Goal: Task Accomplishment & Management: Use online tool/utility

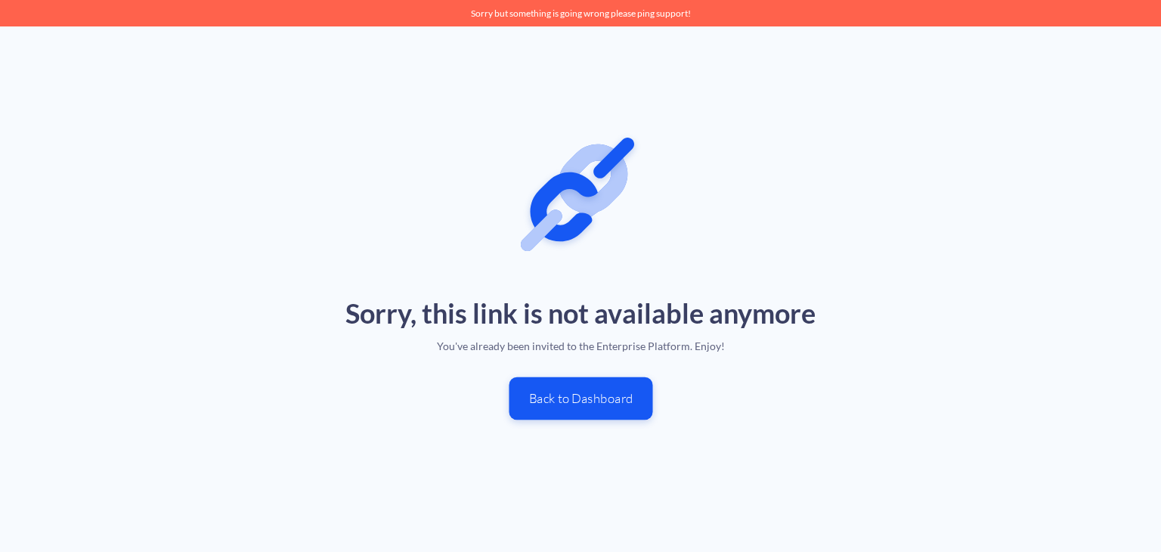
click at [614, 400] on button "Back to Dashboard" at bounding box center [581, 398] width 144 height 43
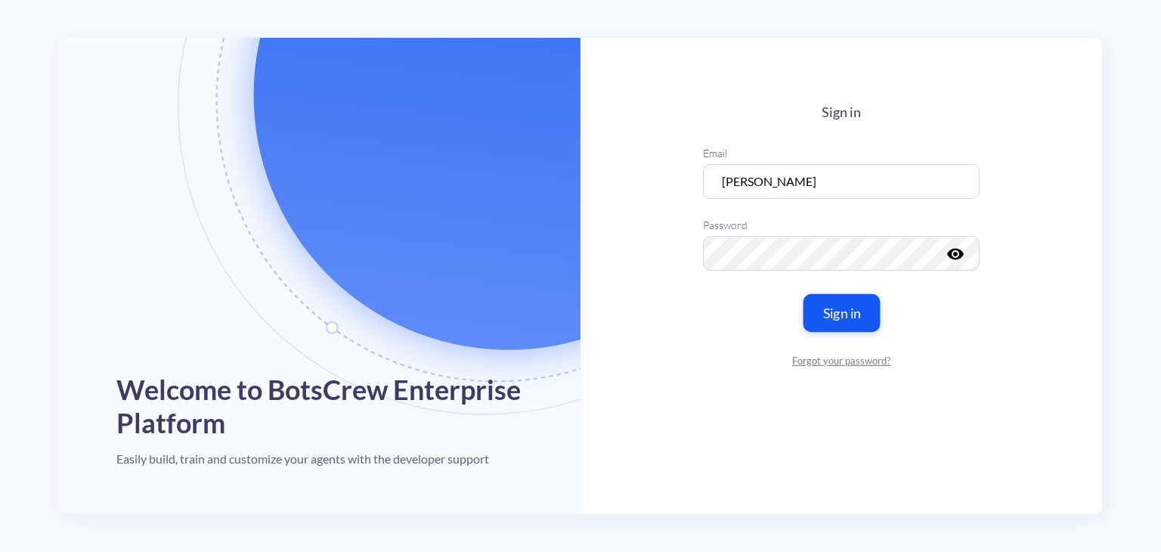
click at [847, 323] on button "Sign in" at bounding box center [841, 313] width 77 height 38
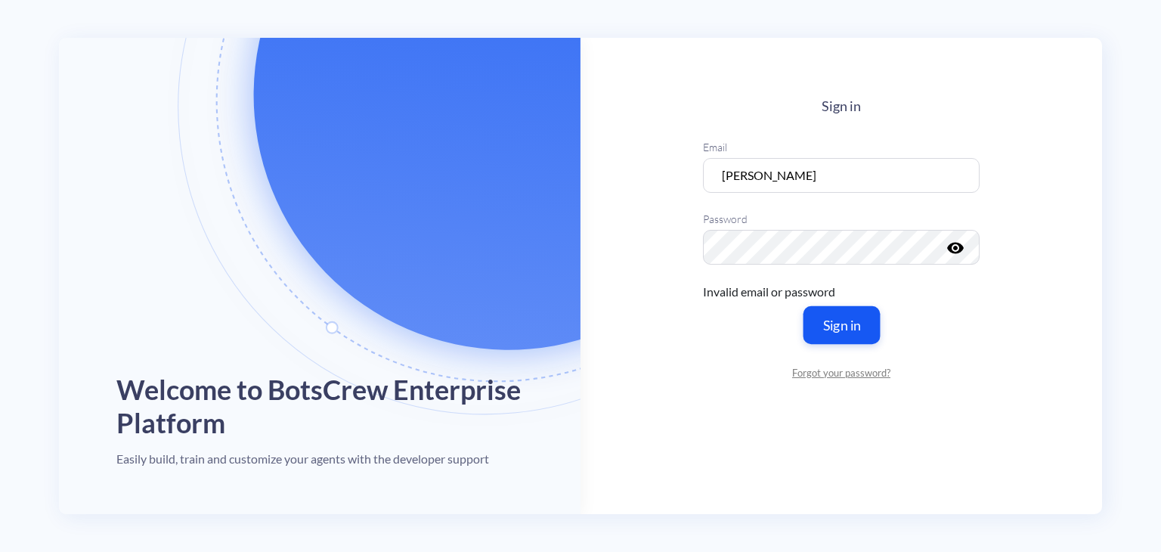
click at [847, 323] on button "Sign in" at bounding box center [841, 325] width 77 height 38
click at [778, 162] on input "[PERSON_NAME]" at bounding box center [841, 175] width 277 height 35
type input "[PERSON_NAME][EMAIL_ADDRESS][PERSON_NAME][DOMAIN_NAME]"
click at [856, 338] on button "Sign in" at bounding box center [841, 325] width 77 height 38
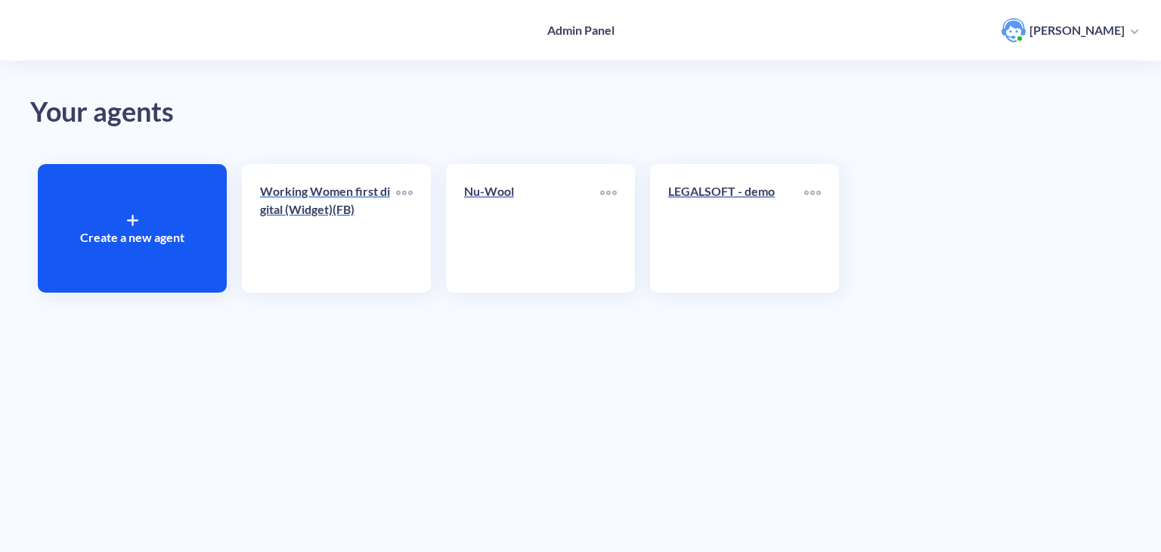
click at [332, 224] on div "Working Women first digital (Widget)(FB)" at bounding box center [328, 206] width 136 height 48
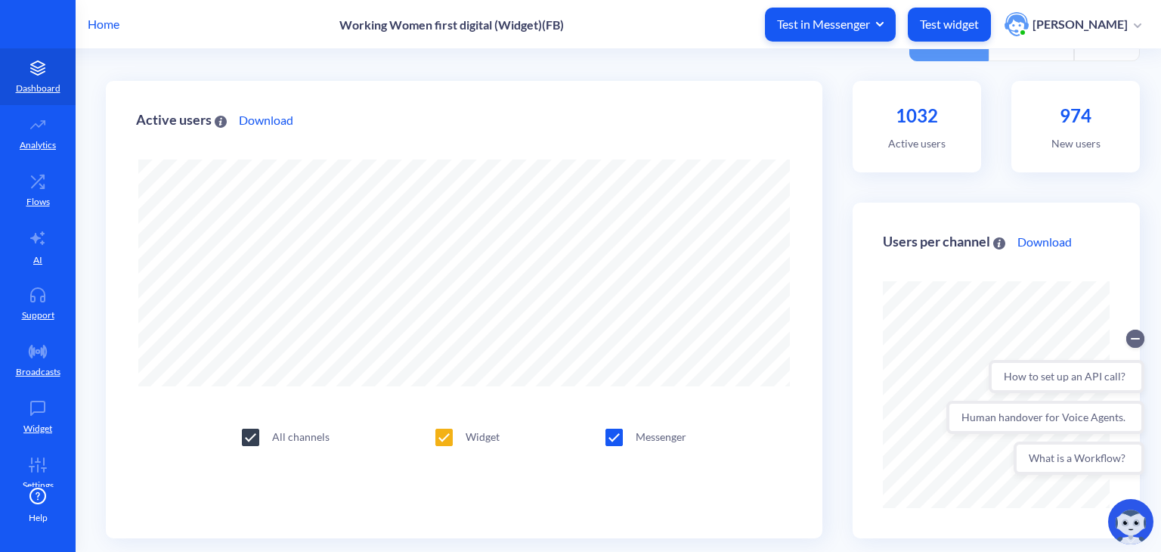
scroll to position [57, 0]
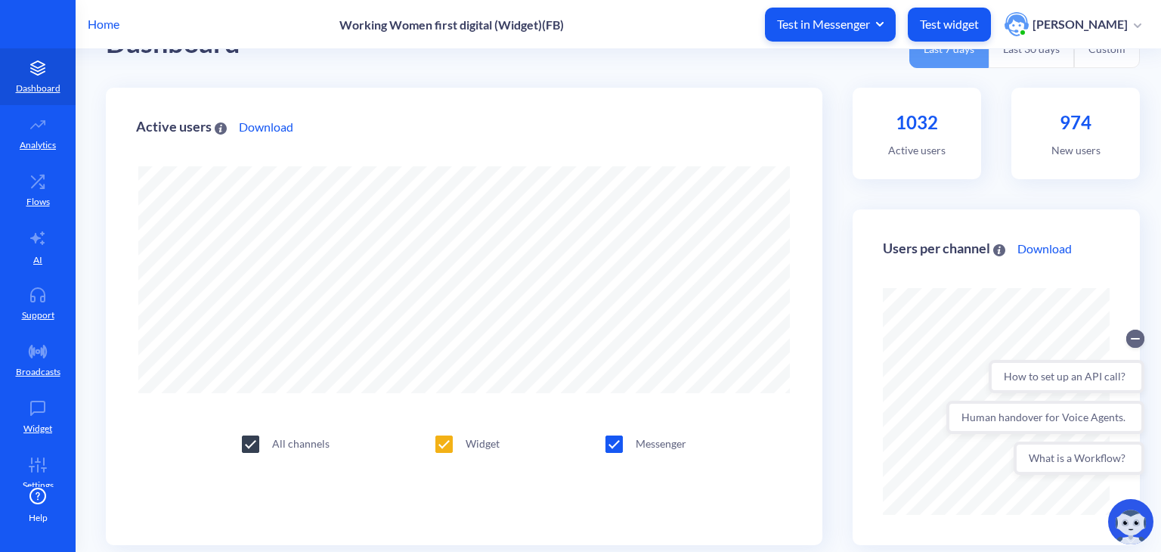
click at [438, 439] on span at bounding box center [443, 443] width 17 height 17
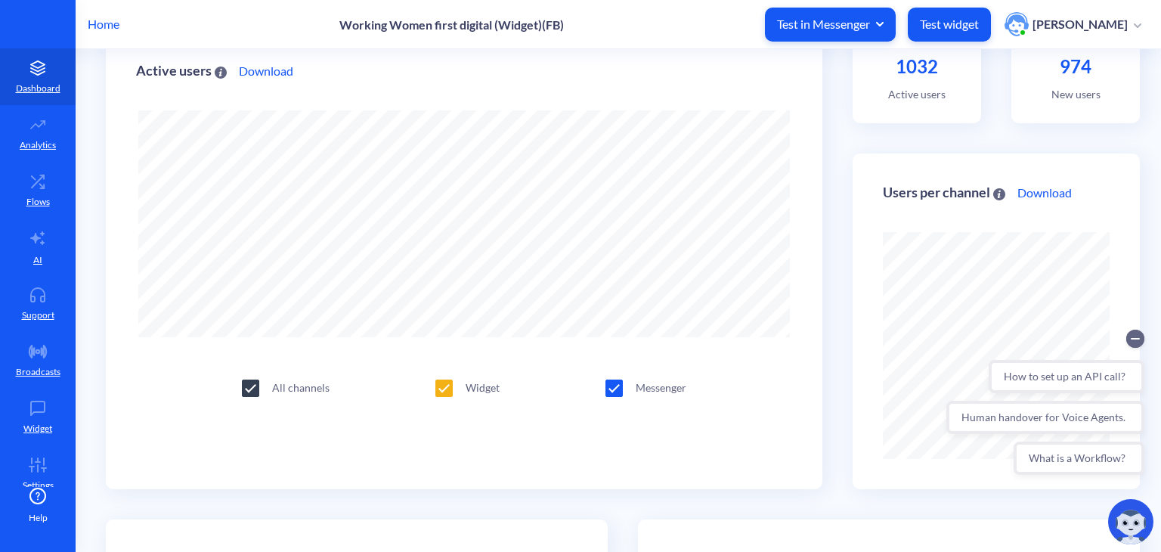
scroll to position [116, 0]
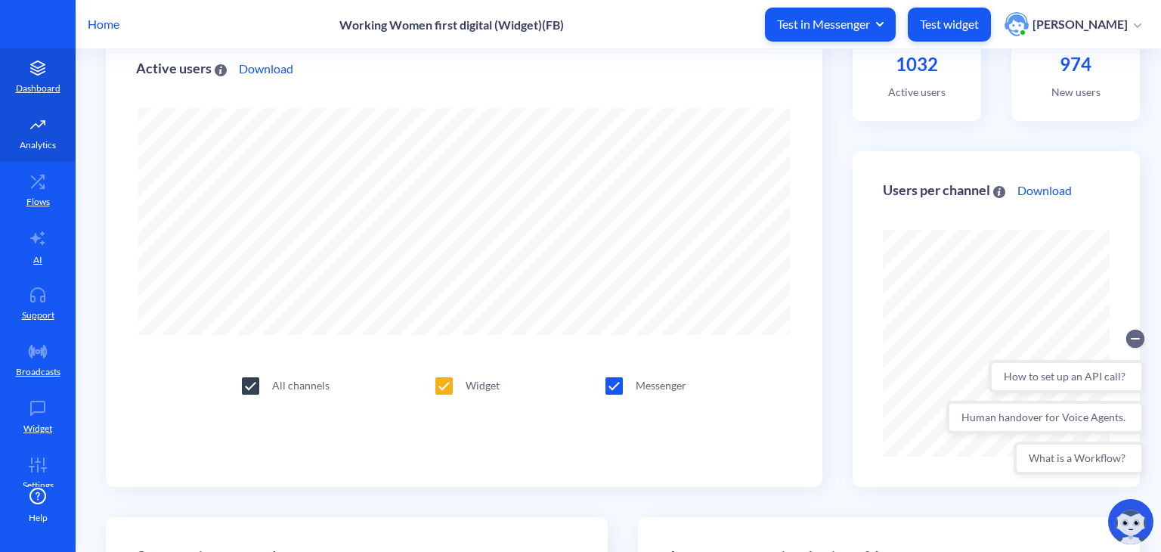
click at [36, 130] on icon at bounding box center [38, 124] width 30 height 15
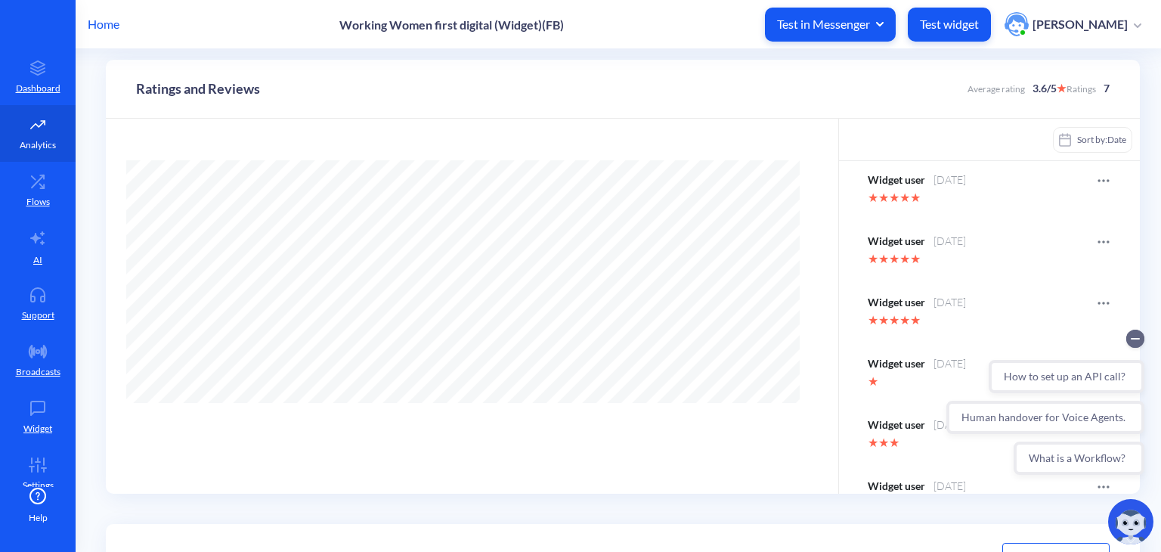
scroll to position [551, 1161]
click at [36, 195] on p "Flows" at bounding box center [37, 202] width 23 height 14
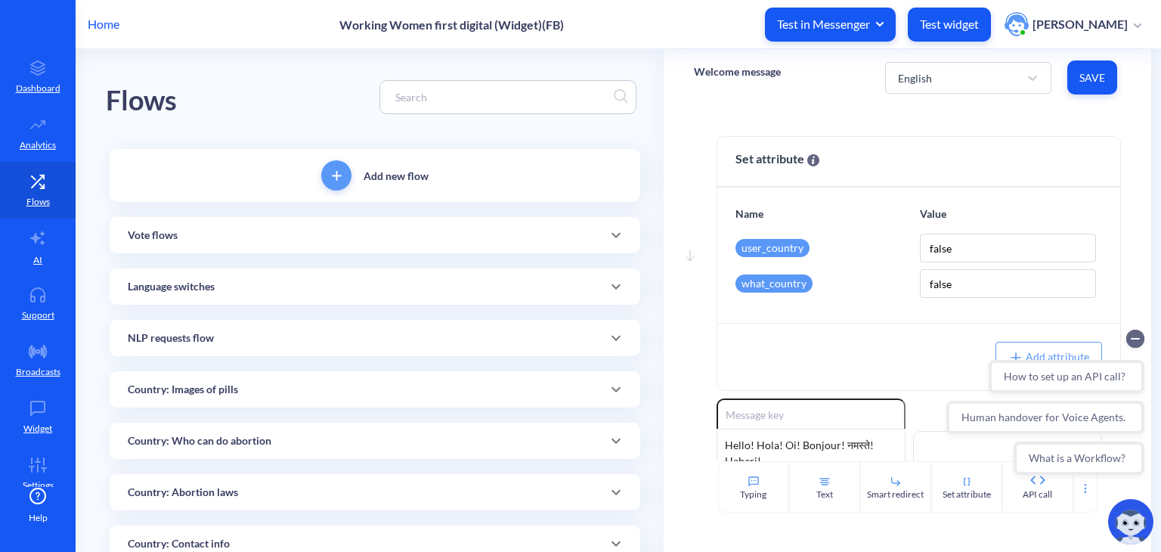
click at [236, 237] on div "Vote flows" at bounding box center [375, 235] width 494 height 16
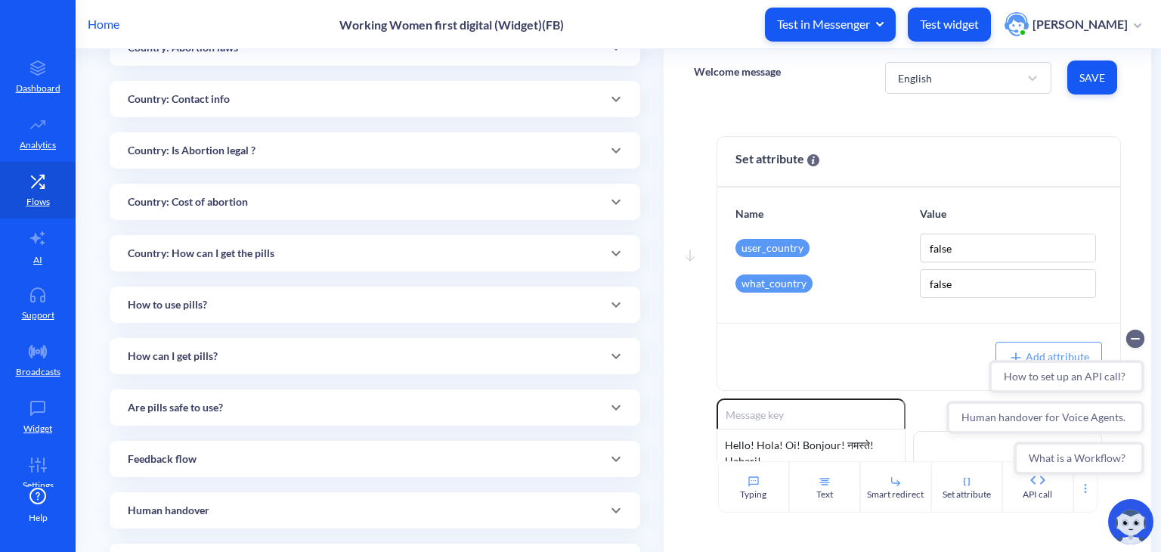
scroll to position [593, 0]
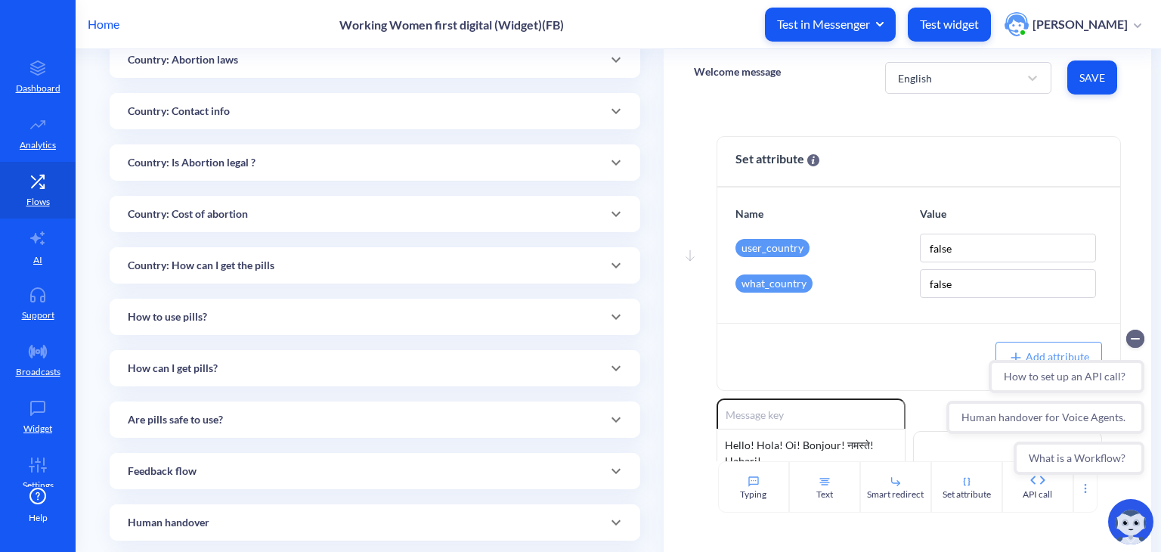
click at [227, 167] on p "Country: Is Abortion legal ?" at bounding box center [192, 163] width 128 height 16
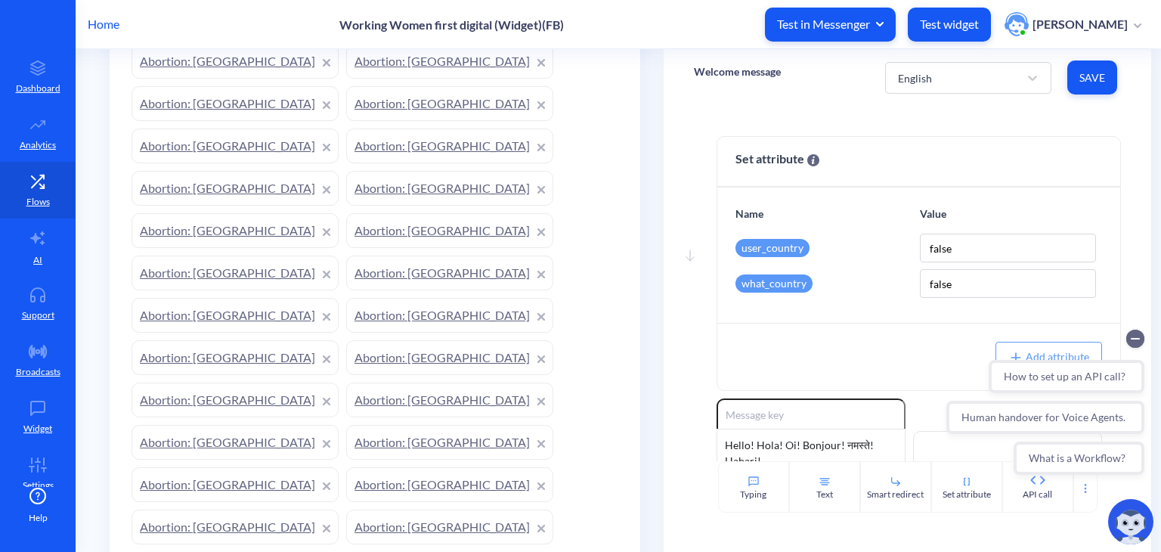
scroll to position [1466, 0]
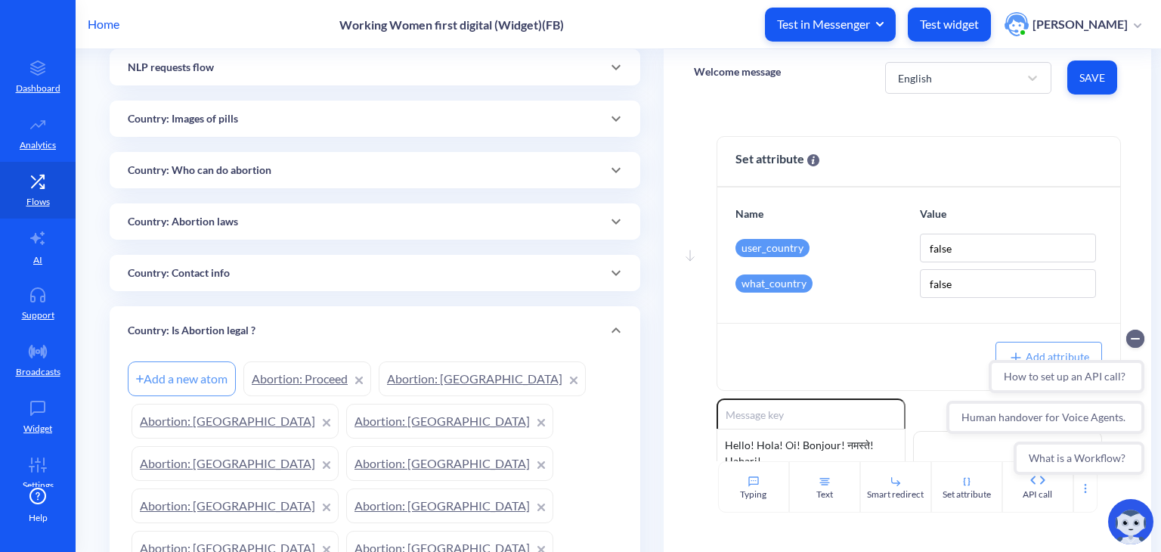
scroll to position [408, 0]
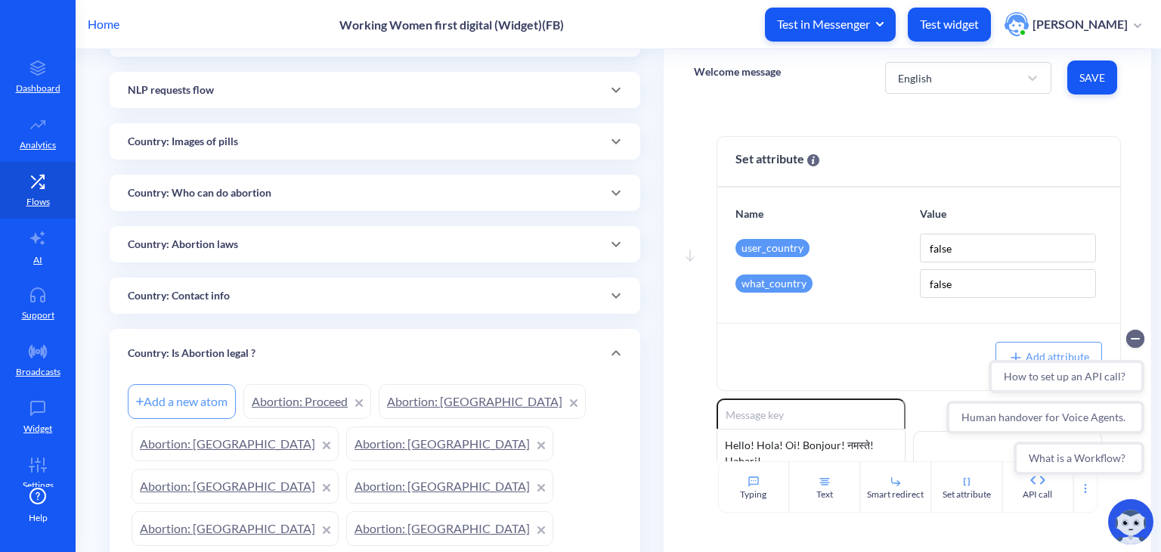
click at [227, 352] on p "Country: Is Abortion legal ?" at bounding box center [192, 353] width 128 height 16
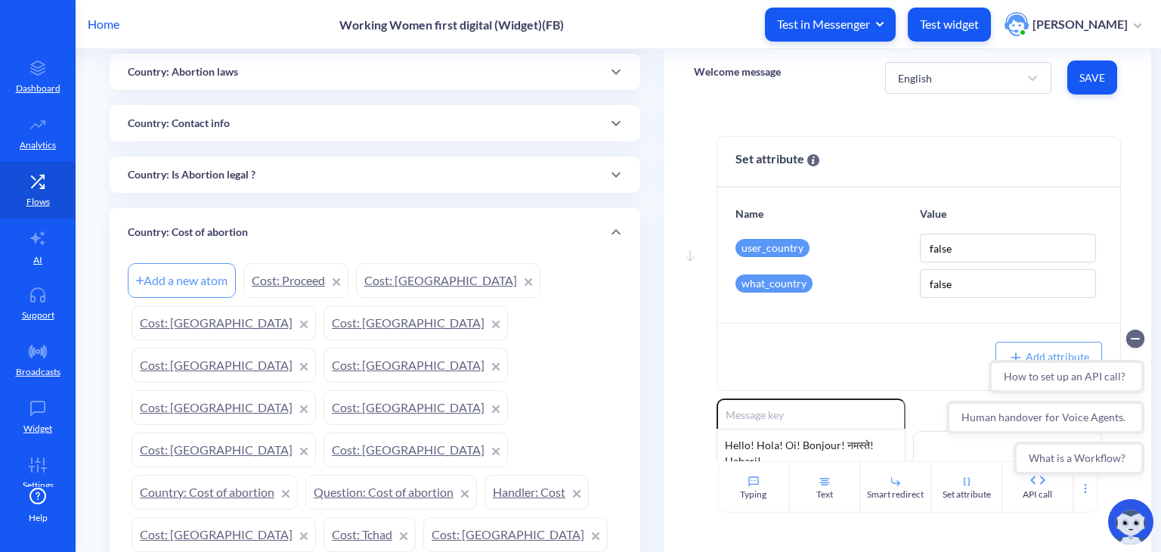
scroll to position [441, 0]
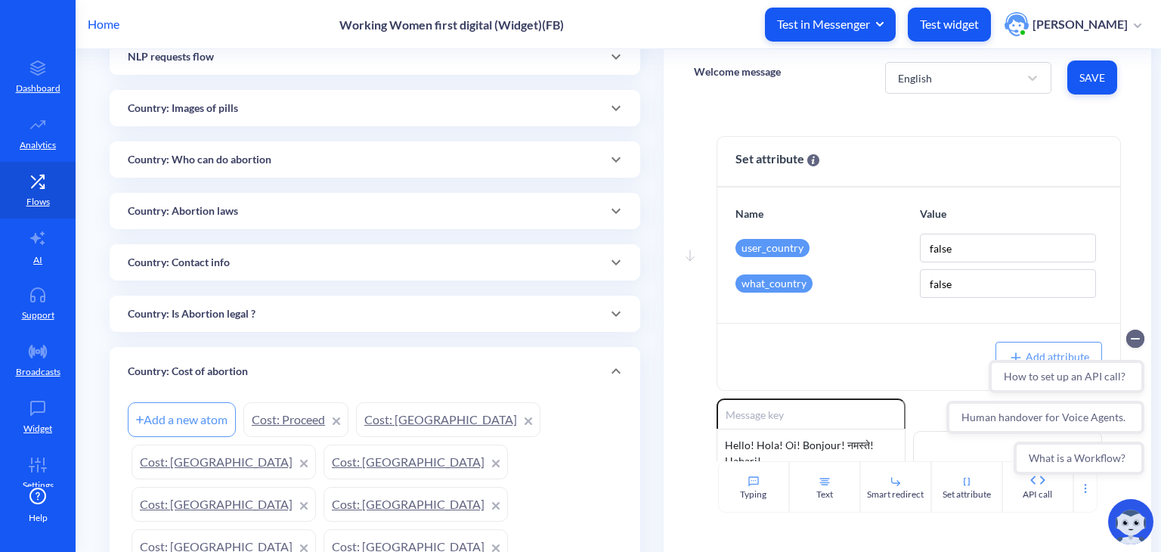
click at [239, 367] on p "Country: Cost of abortion" at bounding box center [188, 372] width 120 height 16
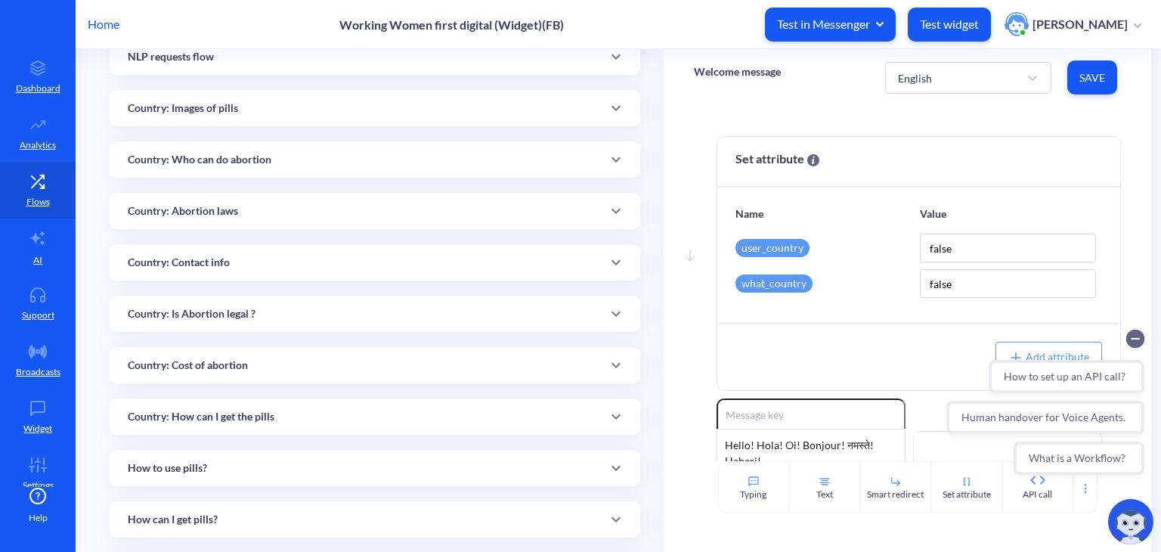
click at [302, 472] on div "How to use pills?" at bounding box center [375, 468] width 494 height 16
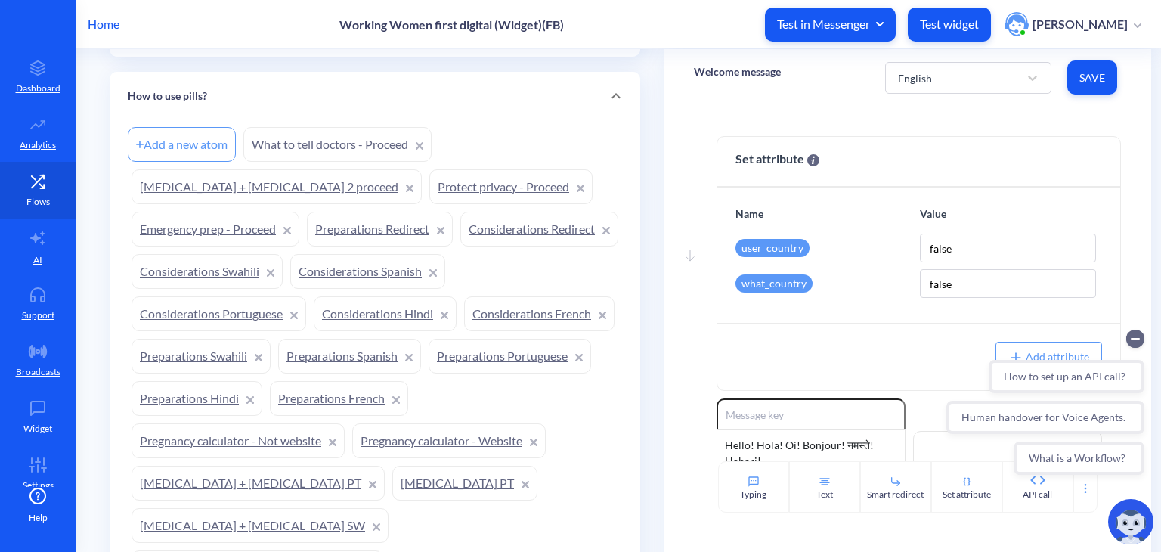
scroll to position [819, 0]
click at [326, 148] on link "What to tell doctors - Proceed" at bounding box center [337, 144] width 188 height 35
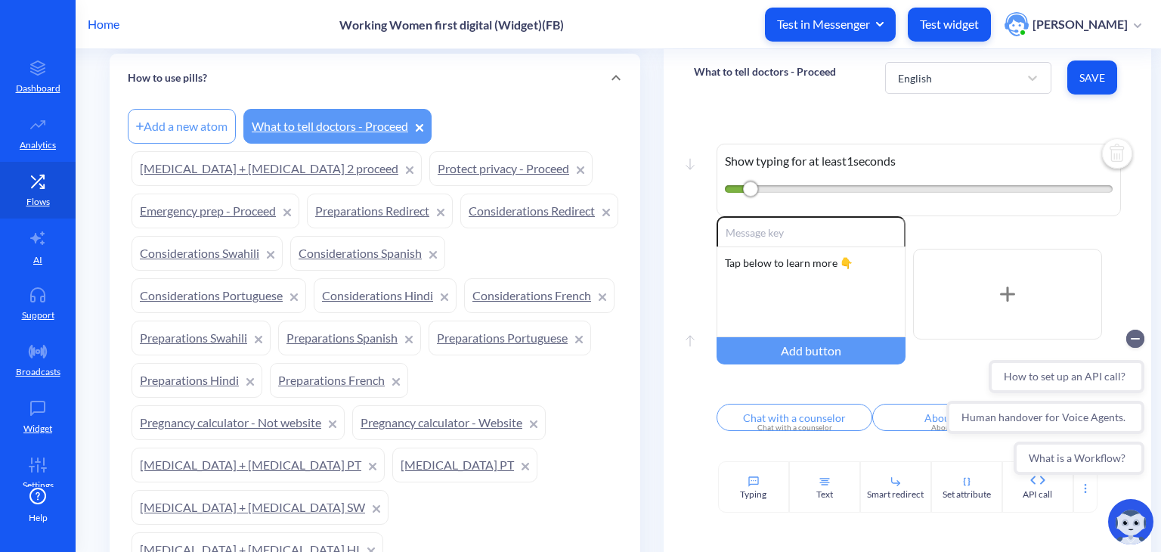
scroll to position [834, 0]
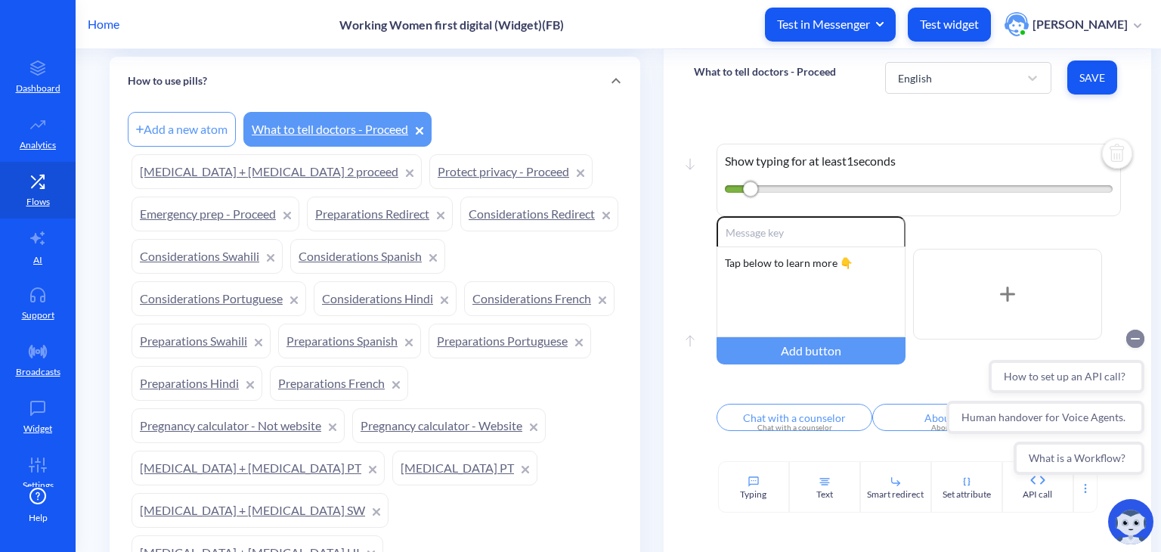
click at [1137, 335] on circle "Collapse conversation starters" at bounding box center [1135, 339] width 18 height 18
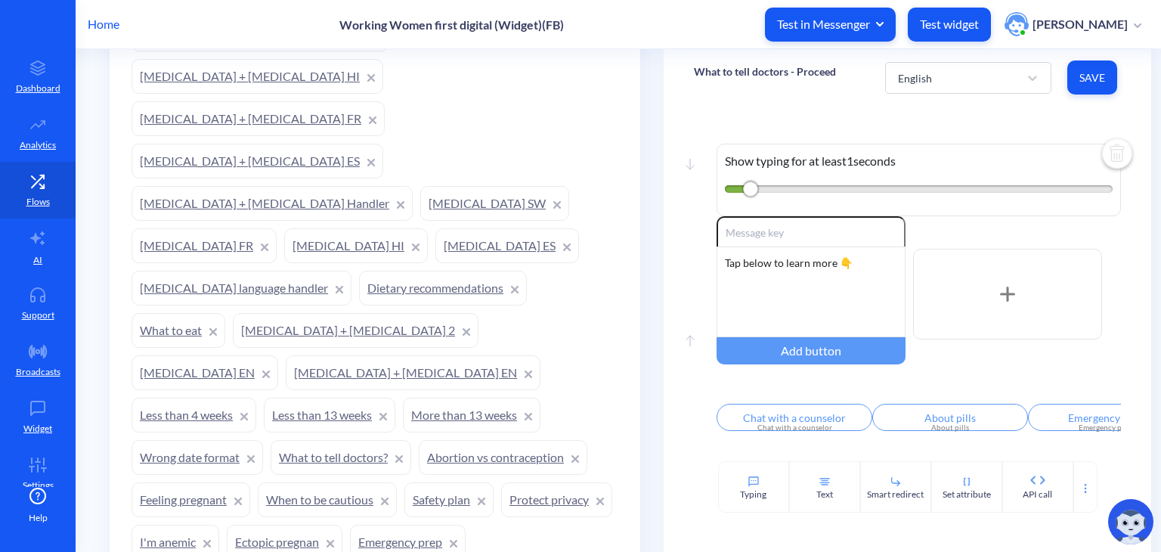
scroll to position [1297, 0]
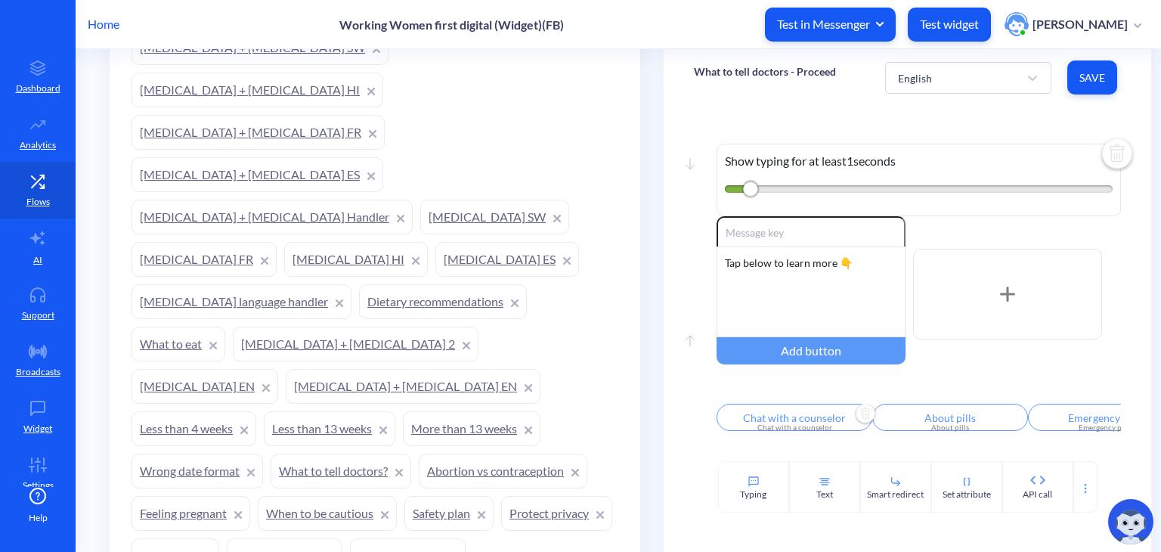
click at [770, 426] on div "Chat with a counselor" at bounding box center [795, 427] width 138 height 11
click at [741, 391] on div at bounding box center [580, 276] width 1161 height 552
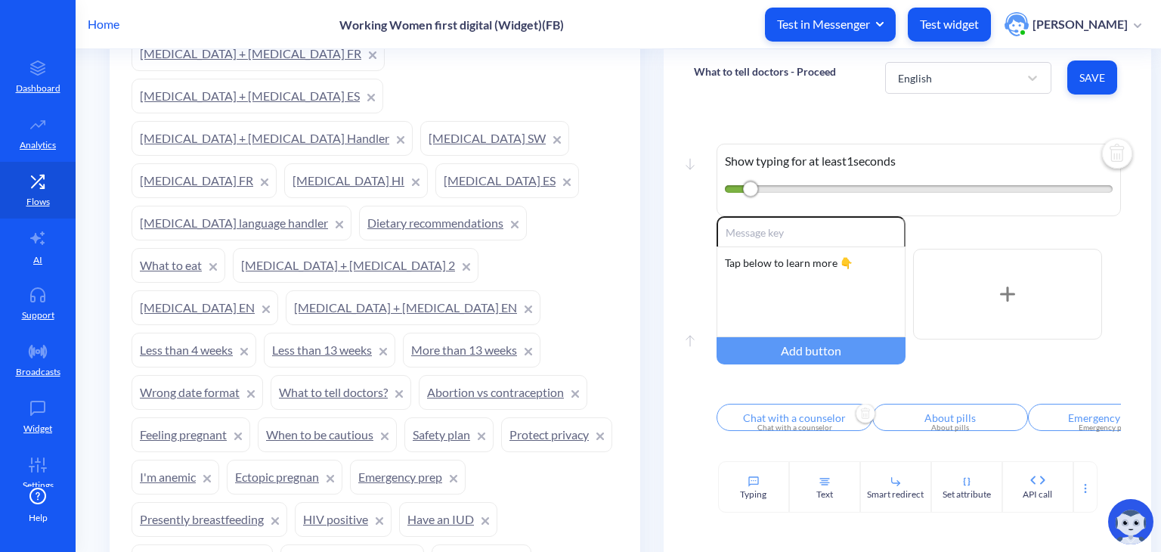
scroll to position [1376, 0]
click at [219, 459] on link "I'm anemic" at bounding box center [176, 476] width 88 height 35
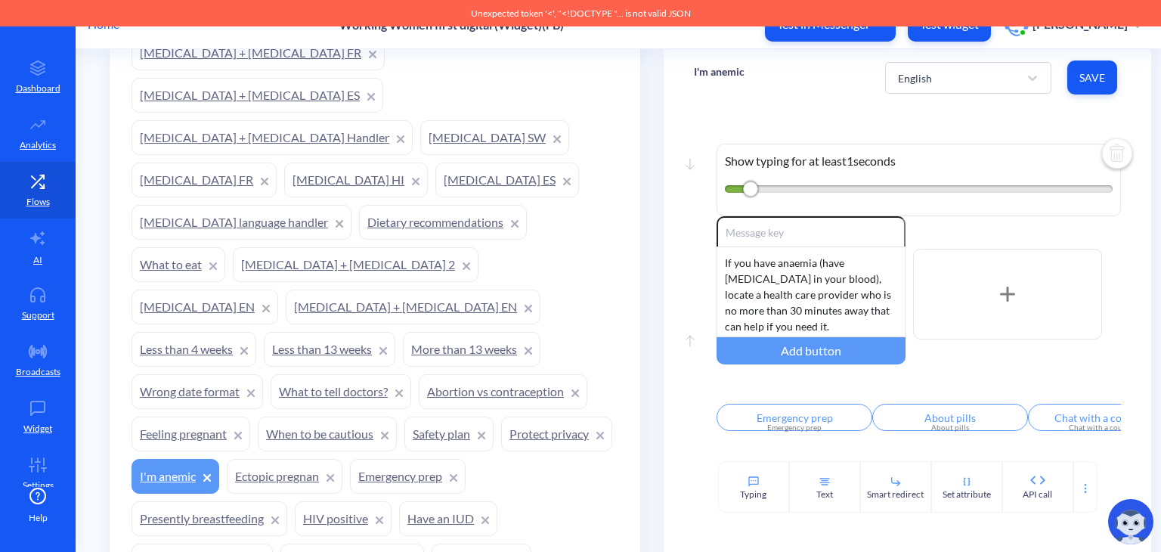
click at [657, 189] on div "Flows Add new flow Vote flows Add a new atom next atom or vote API test How to …" at bounding box center [385, 94] width 558 height 2843
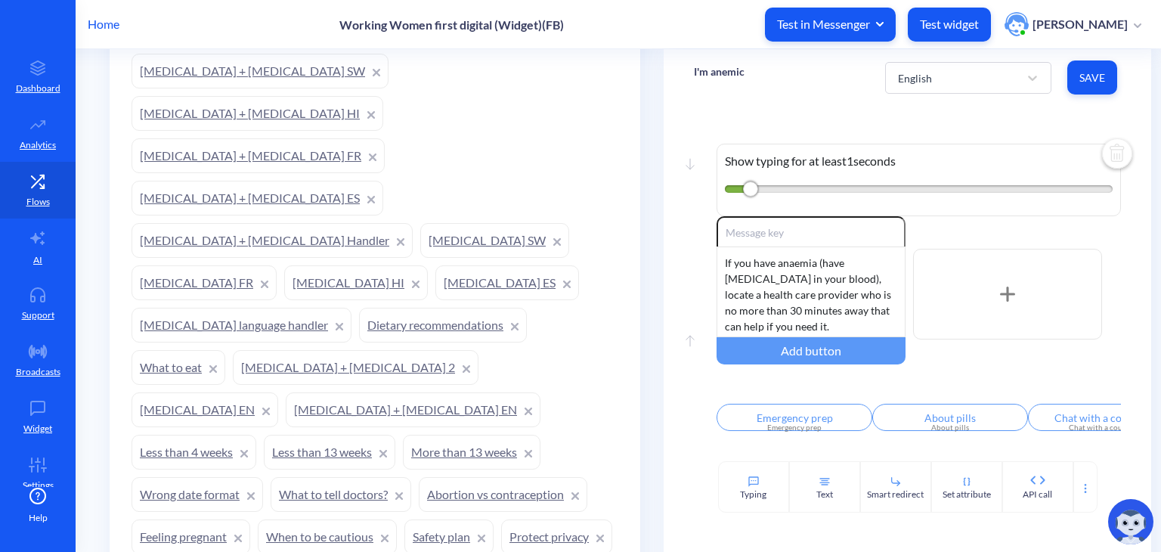
scroll to position [1261, 0]
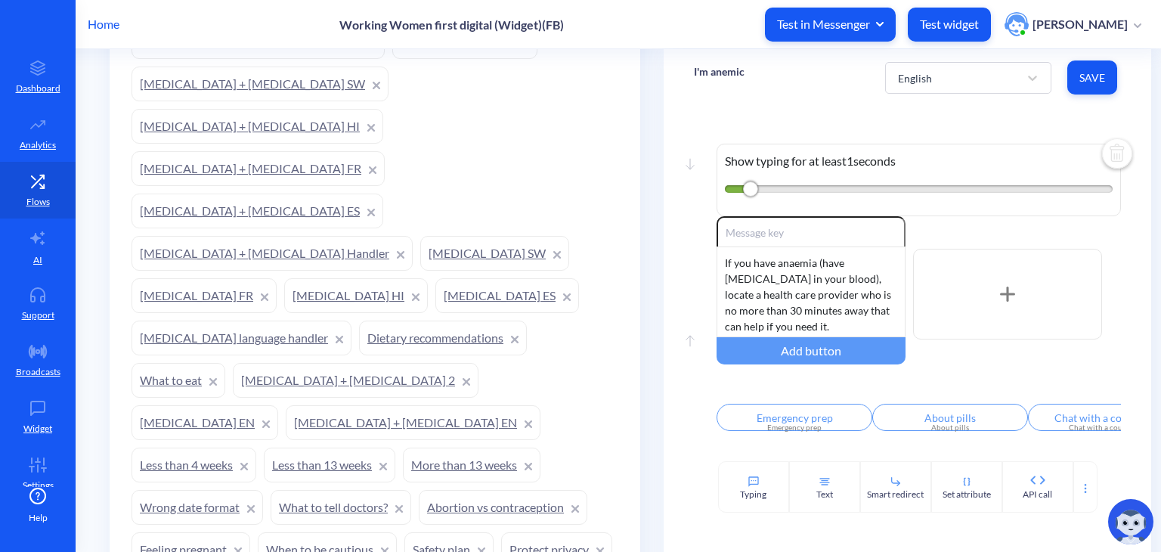
click at [657, 189] on div "Flows Add new flow Vote flows Add a new atom next atom or vote API test How to …" at bounding box center [385, 209] width 558 height 2843
